Goal: Obtain resource: Download file/media

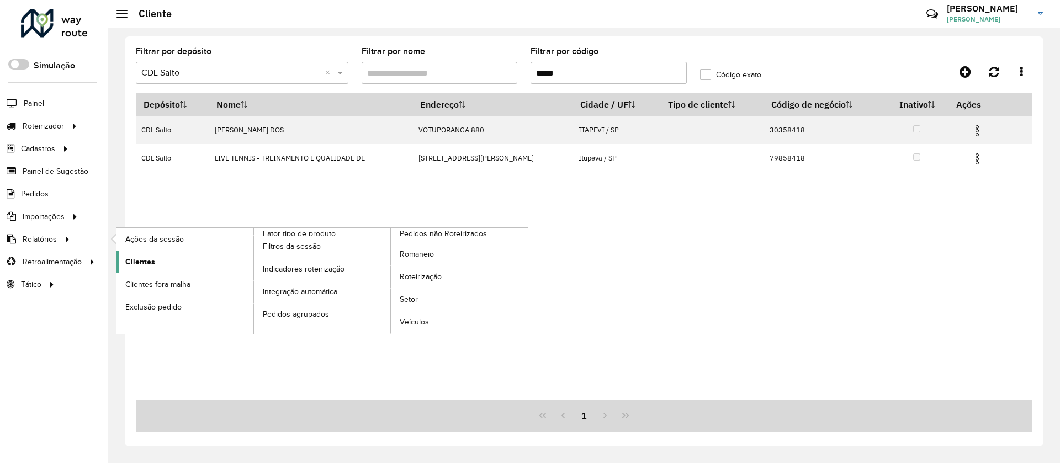
click at [147, 256] on span "Clientes" at bounding box center [140, 262] width 30 height 12
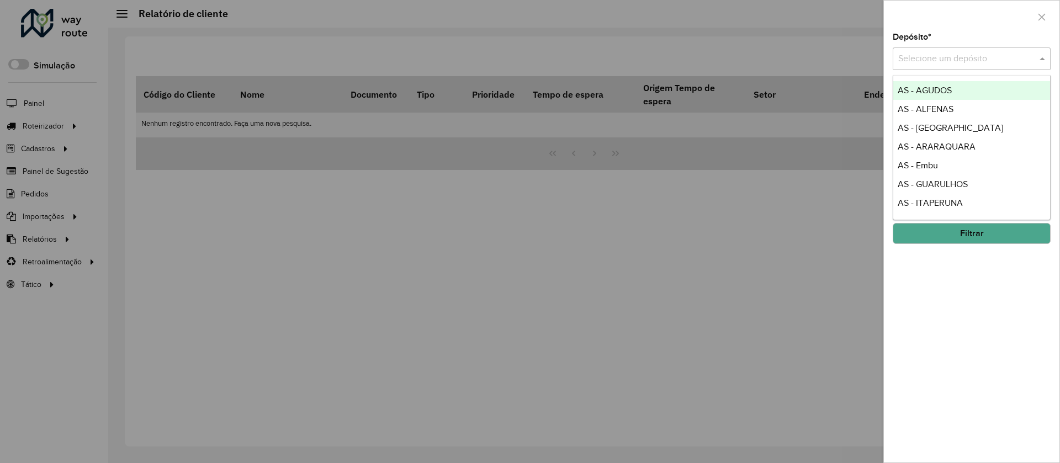
click at [960, 59] on input "text" at bounding box center [961, 58] width 125 height 13
type input "********"
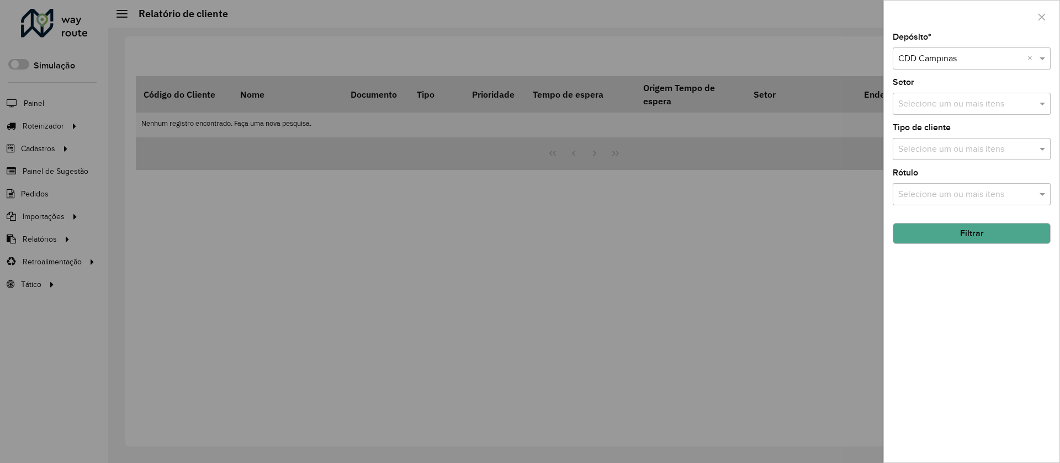
click at [1007, 237] on button "Filtrar" at bounding box center [972, 233] width 158 height 21
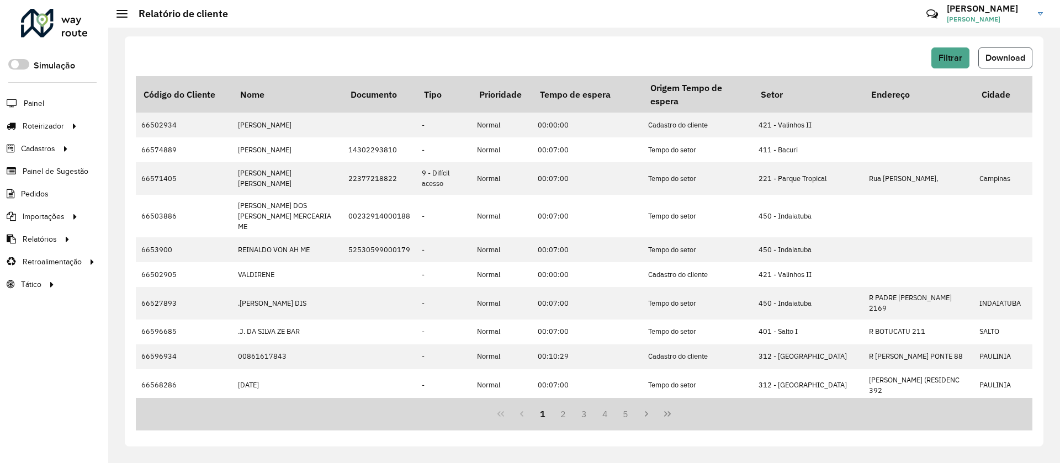
click at [997, 61] on span "Download" at bounding box center [1006, 57] width 40 height 9
click at [952, 58] on span "Filtrar" at bounding box center [951, 57] width 24 height 9
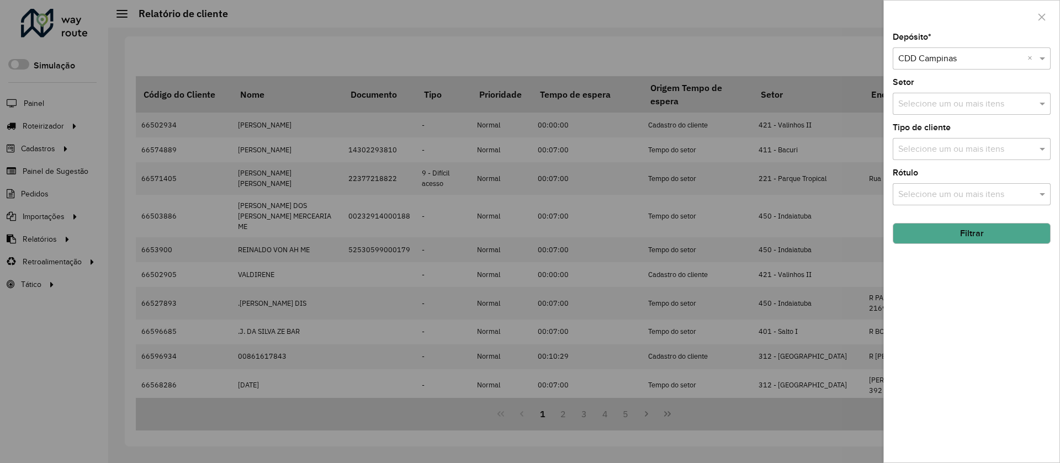
click at [942, 52] on input "text" at bounding box center [961, 58] width 125 height 13
type input "*****"
click at [959, 240] on button "Filtrar" at bounding box center [972, 233] width 158 height 21
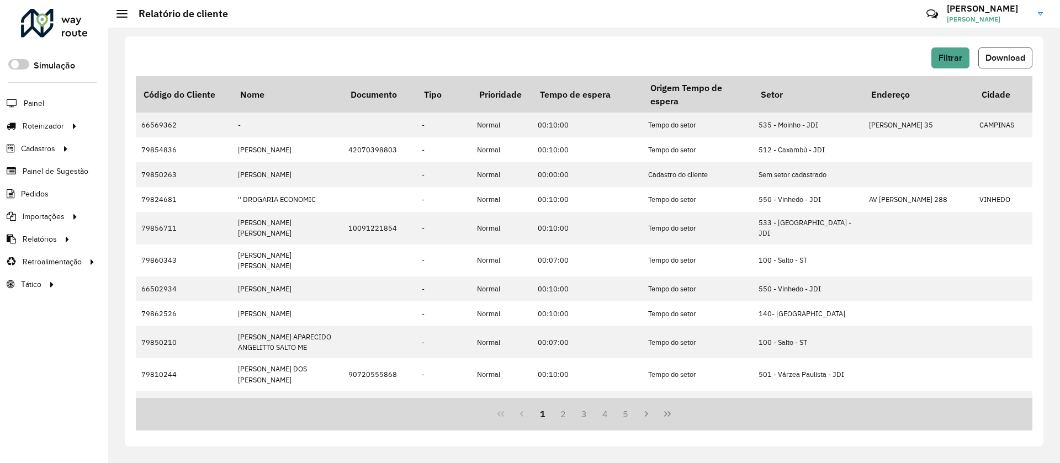
click at [999, 56] on span "Download" at bounding box center [1006, 57] width 40 height 9
click at [963, 60] on button "Filtrar" at bounding box center [951, 57] width 38 height 21
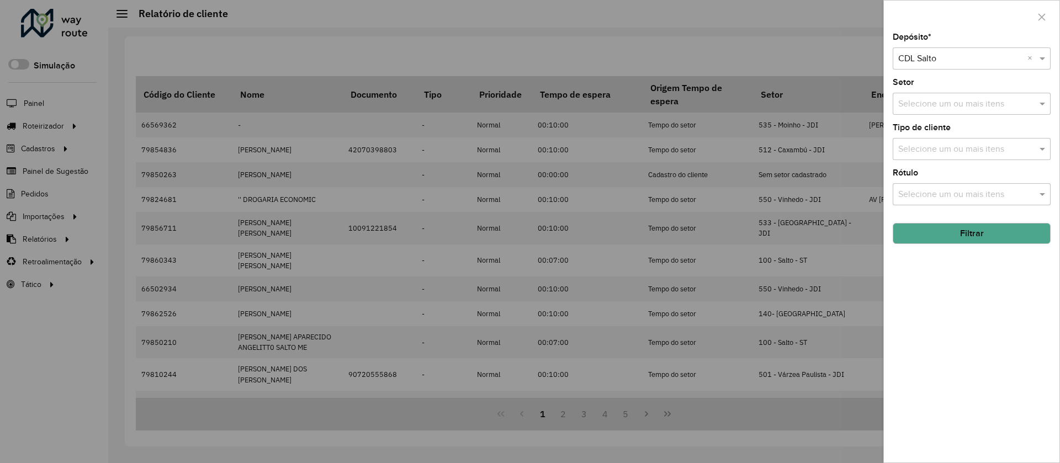
click at [934, 57] on input "text" at bounding box center [961, 58] width 125 height 13
type input "*****"
click at [931, 106] on span "CDD Araraquara" at bounding box center [929, 108] width 62 height 9
click at [950, 233] on button "Filtrar" at bounding box center [972, 233] width 158 height 21
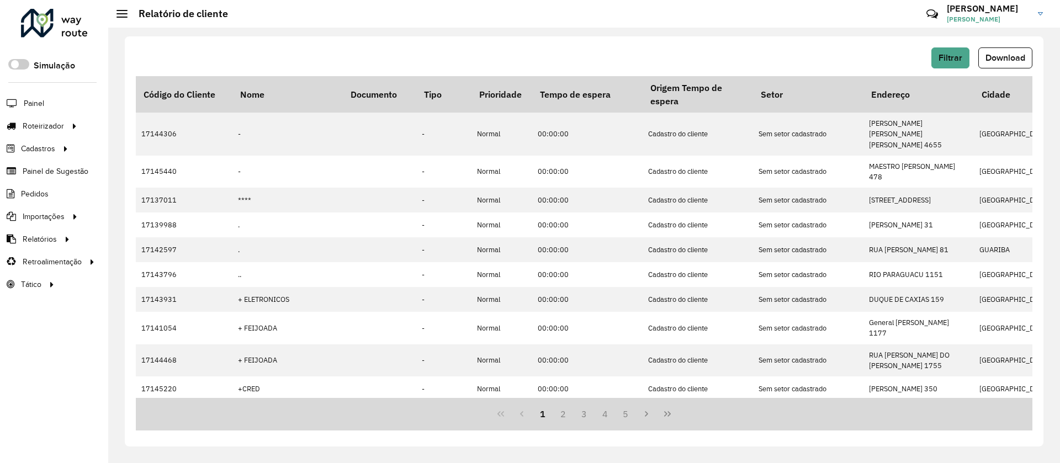
click at [999, 55] on span "Download" at bounding box center [1006, 57] width 40 height 9
